Goal: Find specific page/section: Find specific page/section

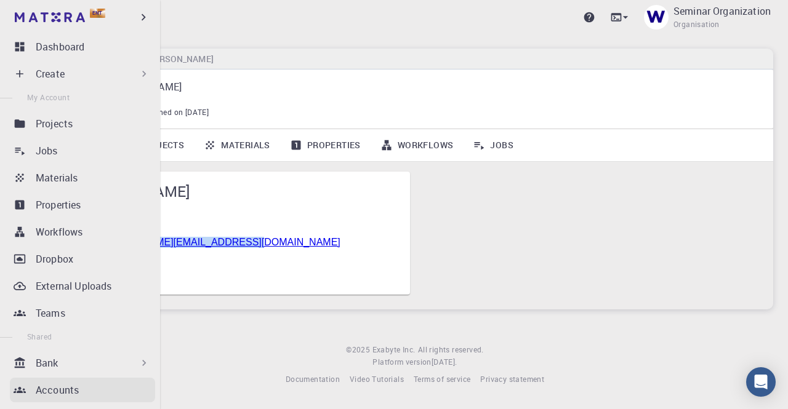
click at [68, 391] on p "Accounts" at bounding box center [57, 390] width 43 height 15
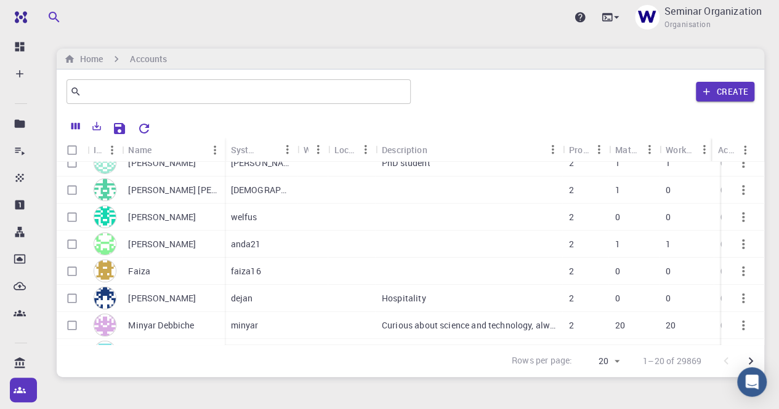
scroll to position [123, 0]
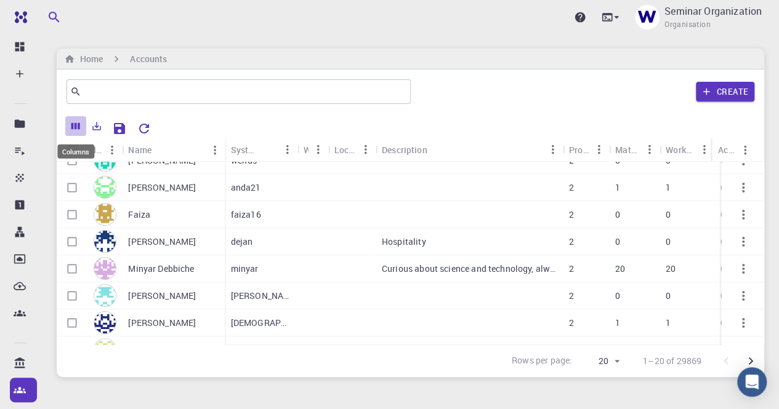
click at [76, 121] on icon "Columns" at bounding box center [75, 126] width 11 height 11
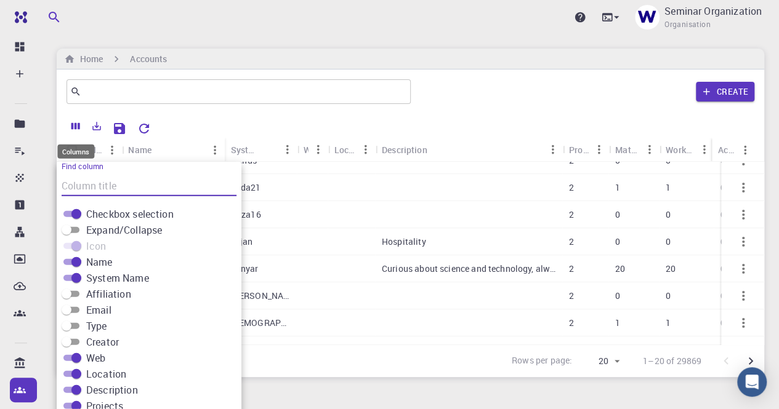
scroll to position [29, 0]
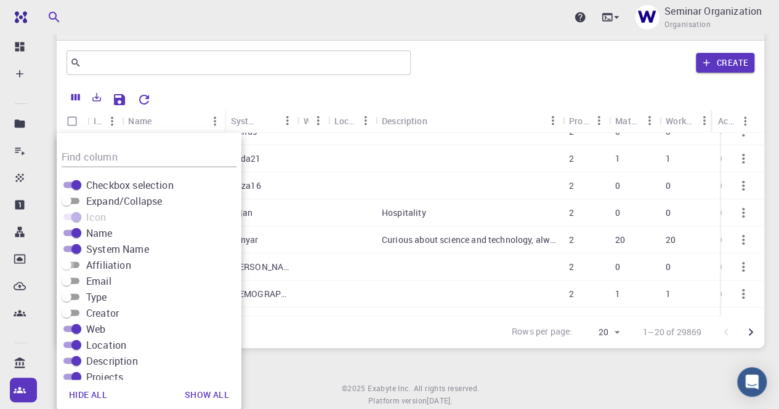
click at [76, 260] on input "Affiliation" at bounding box center [66, 265] width 44 height 15
checkbox input "true"
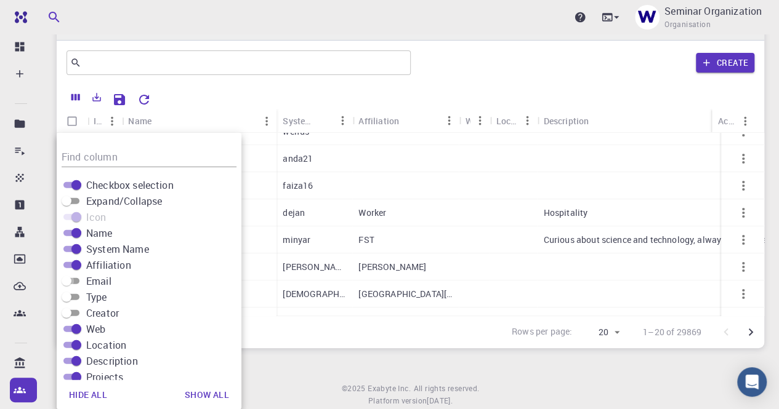
scroll to position [69, 0]
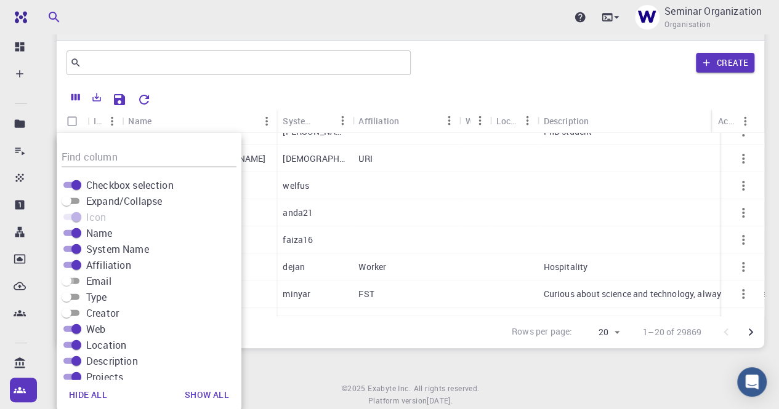
click at [78, 276] on input "Email" at bounding box center [66, 281] width 44 height 15
checkbox input "true"
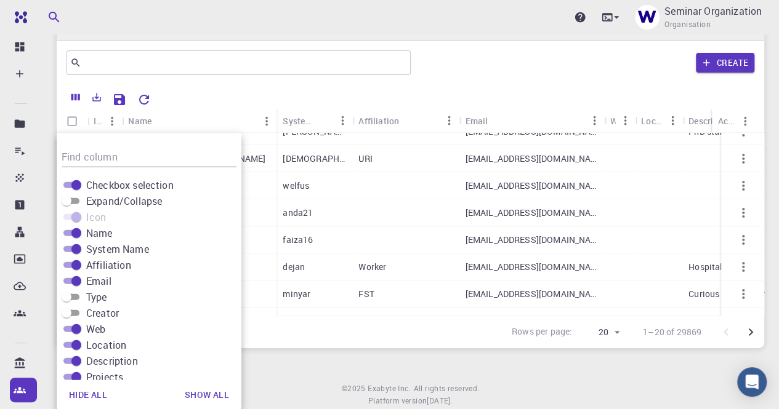
click at [310, 365] on div "Upgrade Seminar Organization Organisation Home Accounts ​ Create Icon Name Syst…" at bounding box center [410, 207] width 737 height 473
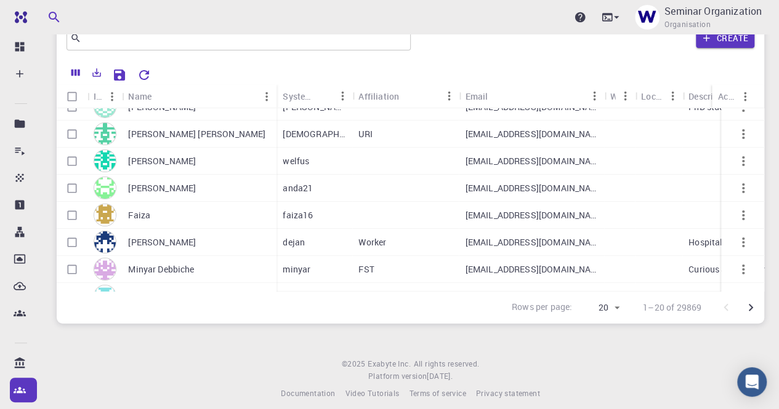
scroll to position [65, 0]
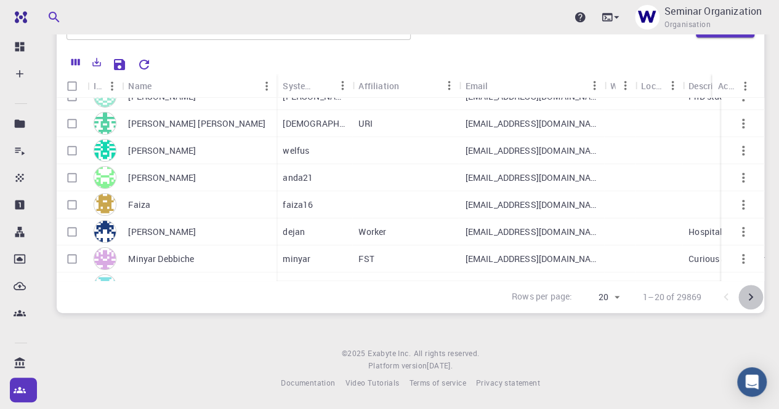
click at [756, 294] on icon "Go to next page" at bounding box center [750, 297] width 15 height 15
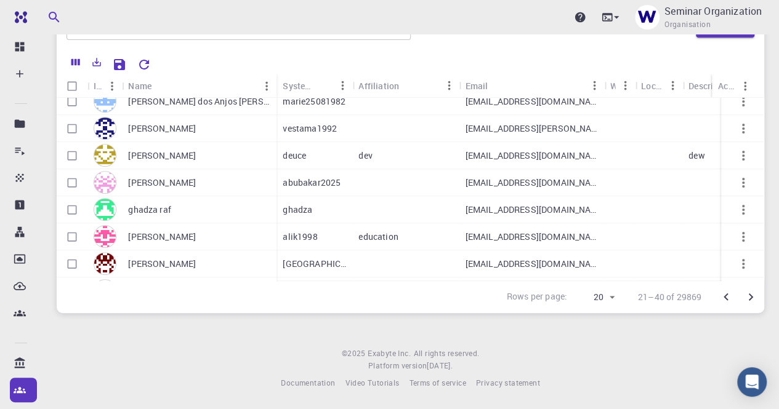
scroll to position [368, 0]
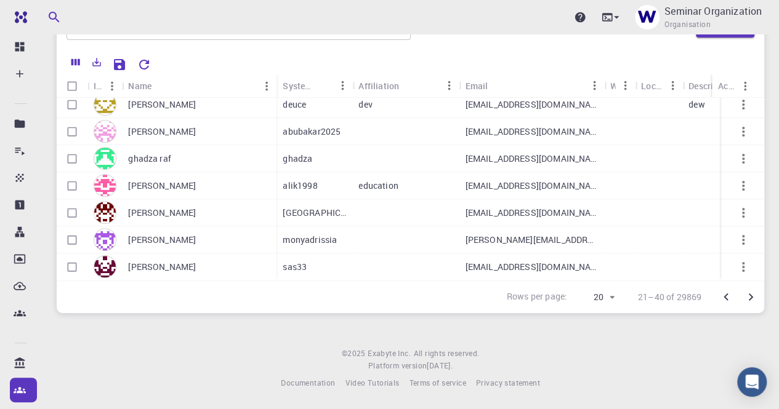
click at [747, 295] on icon "Go to next page" at bounding box center [750, 297] width 15 height 15
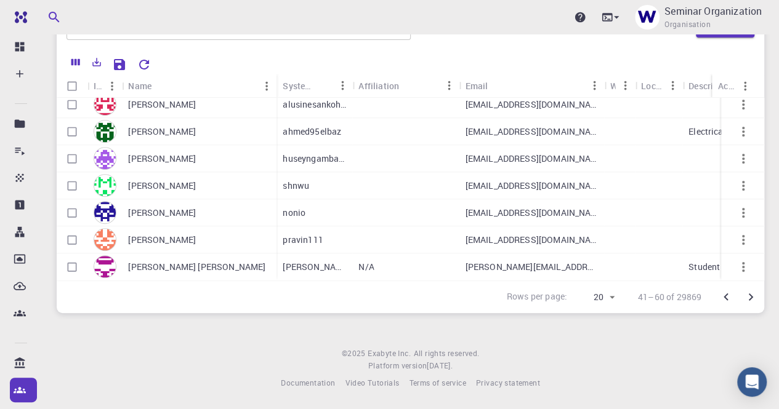
click at [755, 297] on icon "Go to next page" at bounding box center [750, 297] width 15 height 15
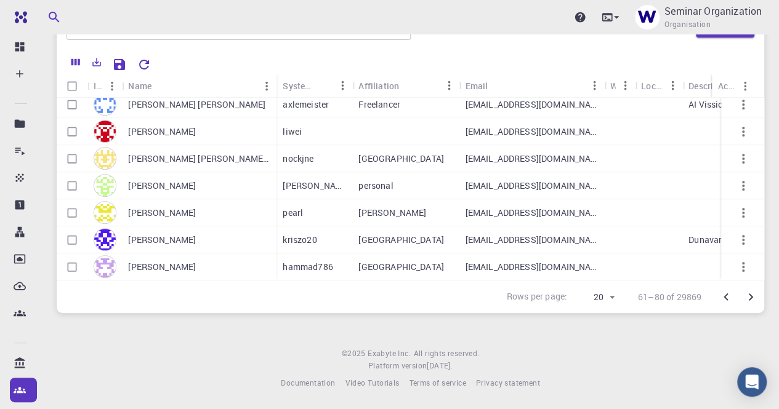
click at [749, 296] on icon "Go to next page" at bounding box center [750, 297] width 15 height 15
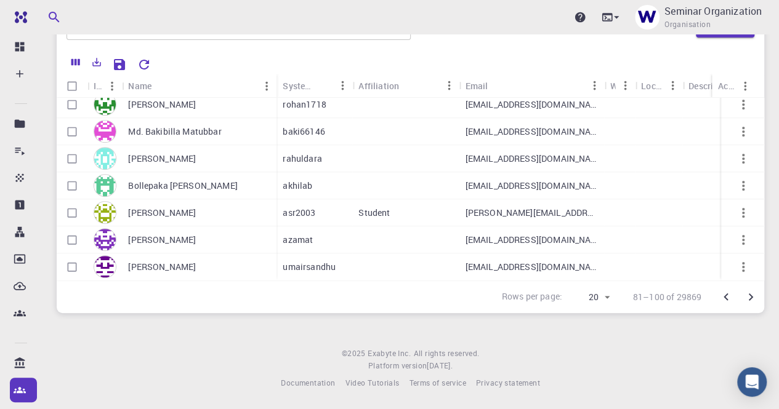
click at [750, 297] on icon "Go to next page" at bounding box center [751, 297] width 4 height 7
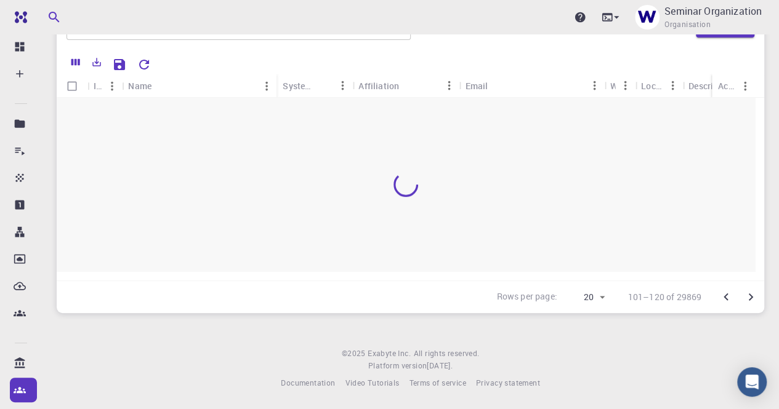
scroll to position [0, 0]
